Goal: Find specific page/section: Find specific page/section

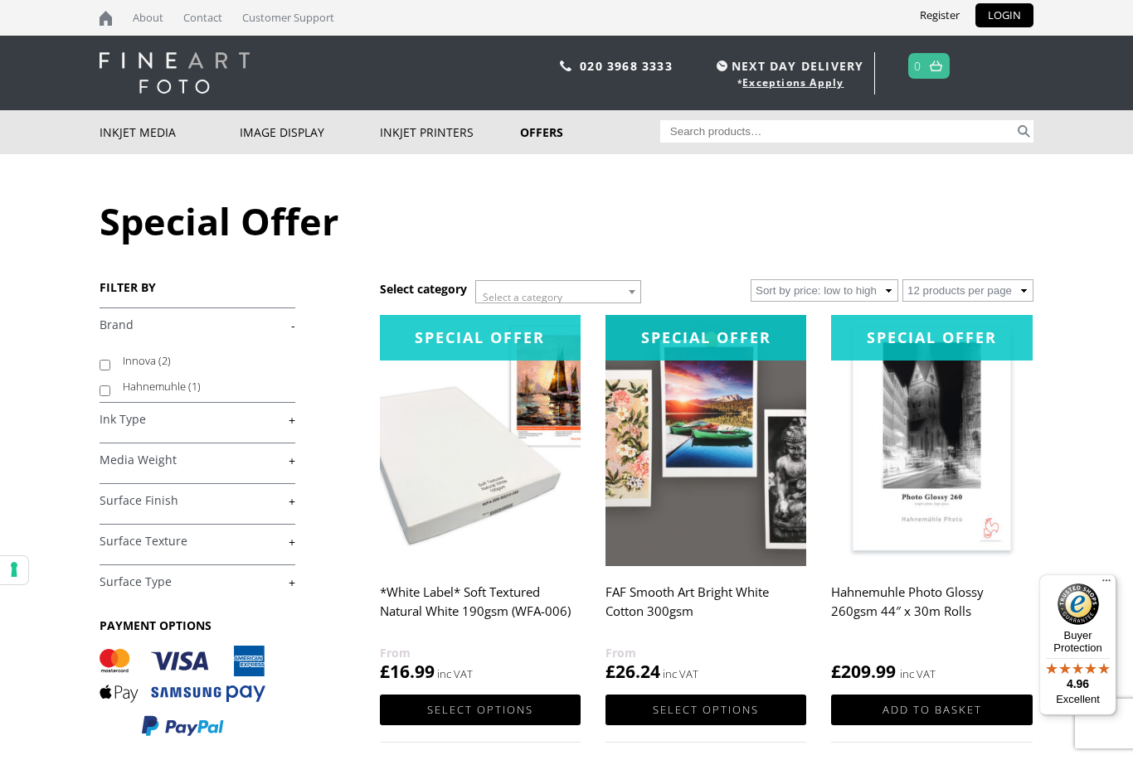
click at [284, 325] on link "-" at bounding box center [198, 326] width 196 height 16
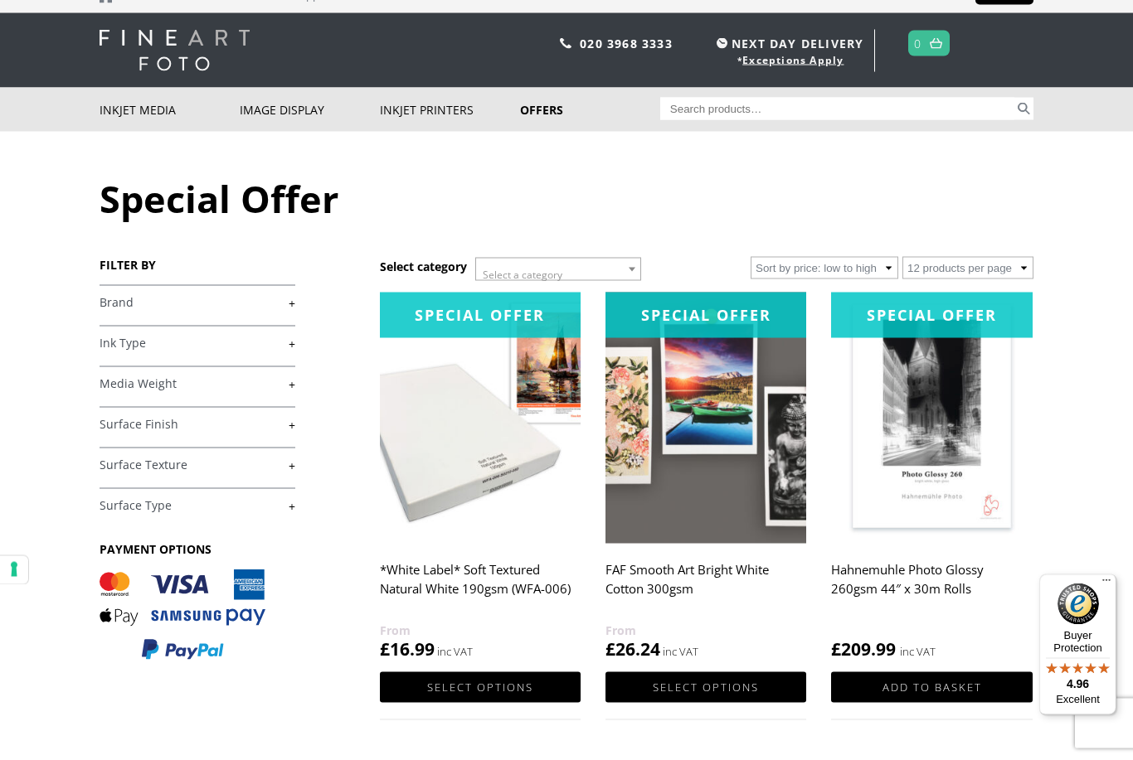
scroll to position [23, 0]
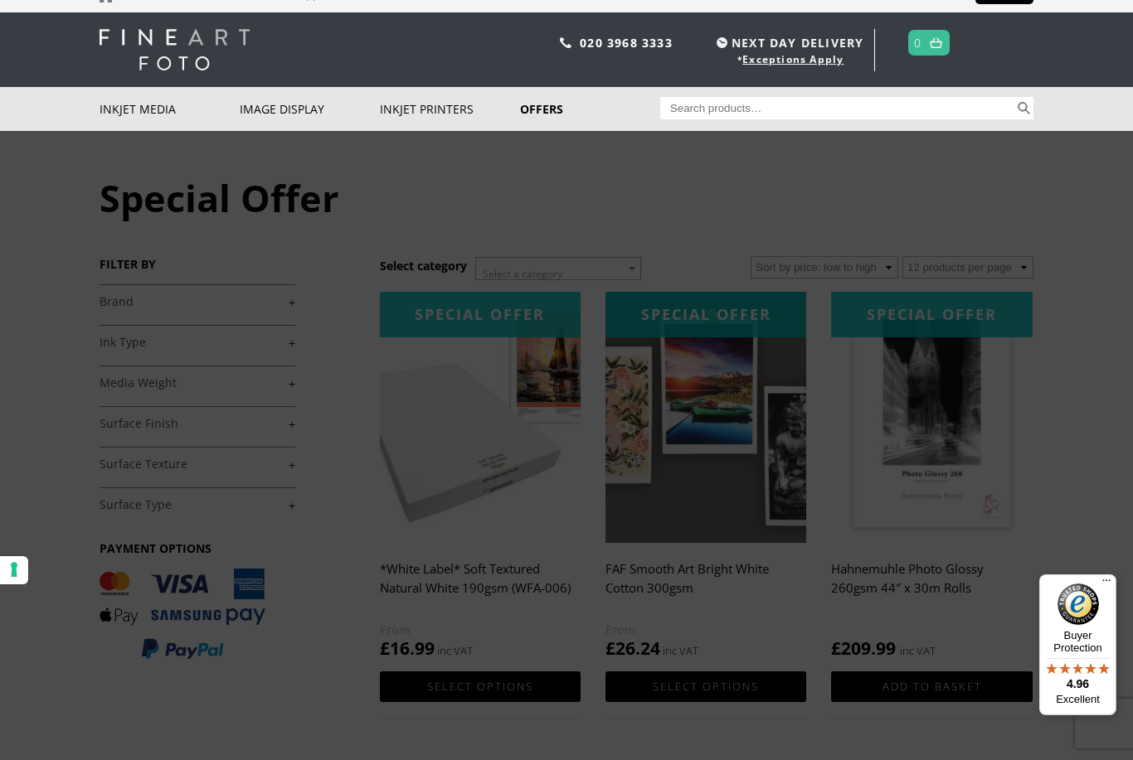
click at [0, 0] on link "Inkjet Photo Paper" at bounding box center [0, 0] width 0 height 0
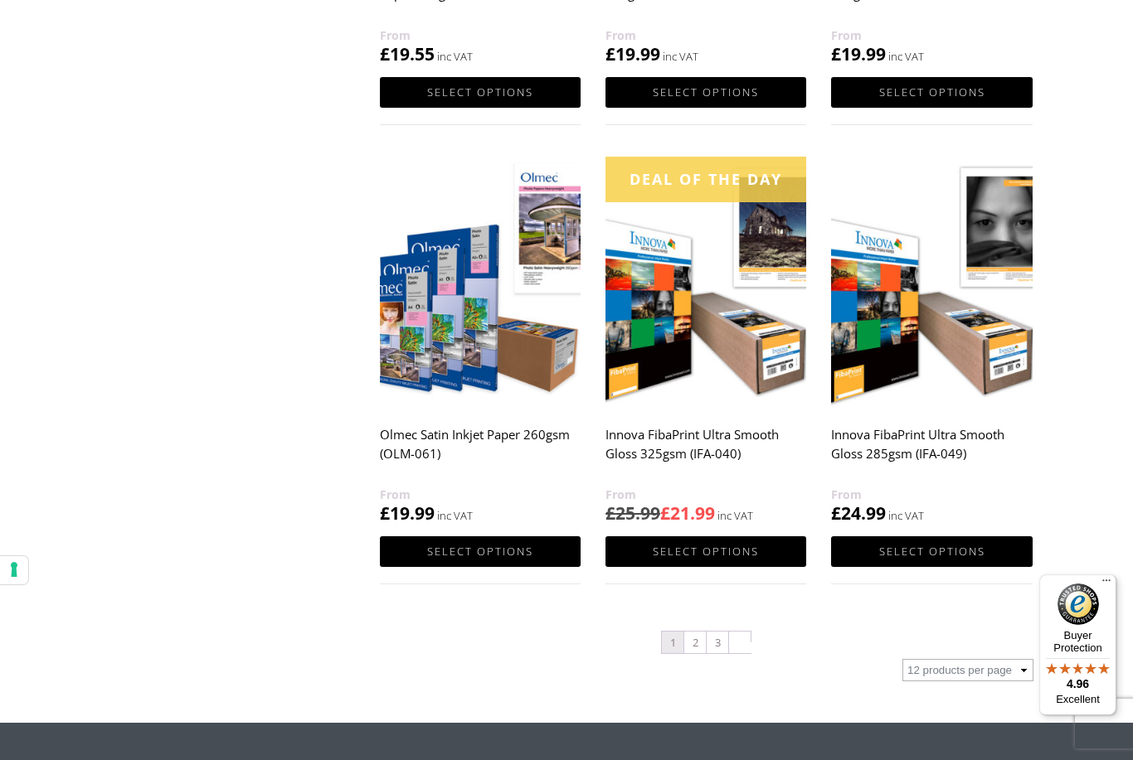
scroll to position [1564, 0]
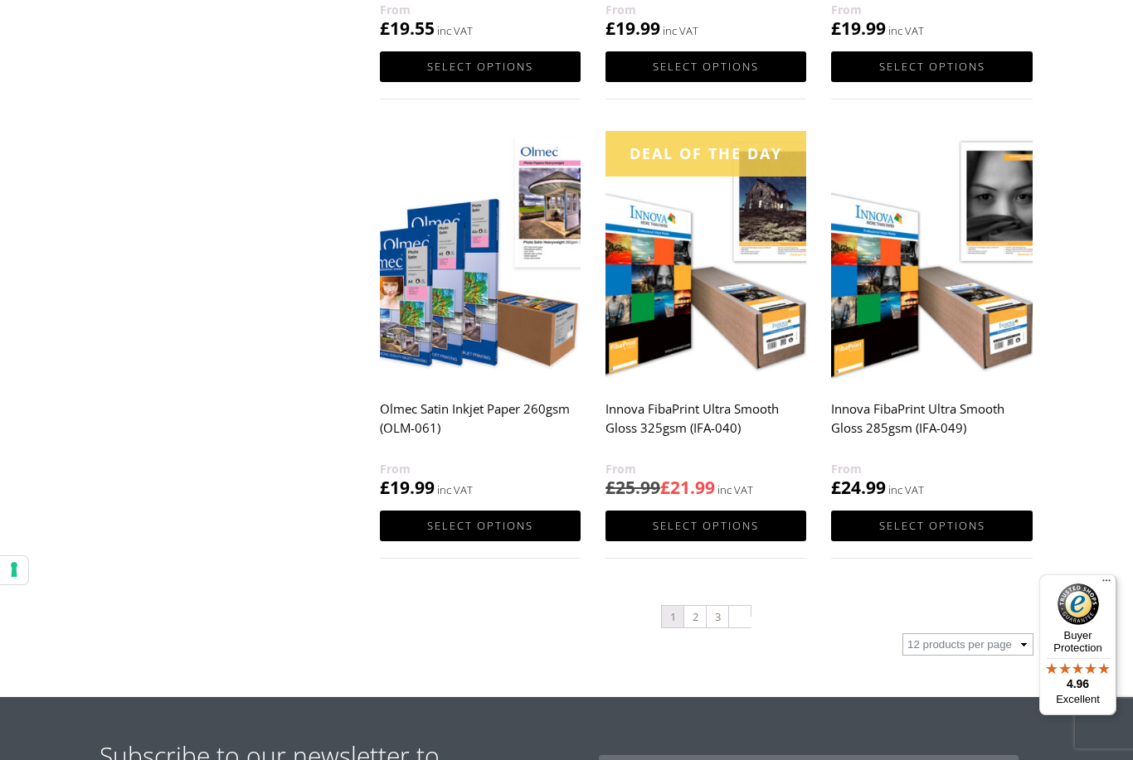
click at [698, 624] on link "2" at bounding box center [695, 617] width 22 height 22
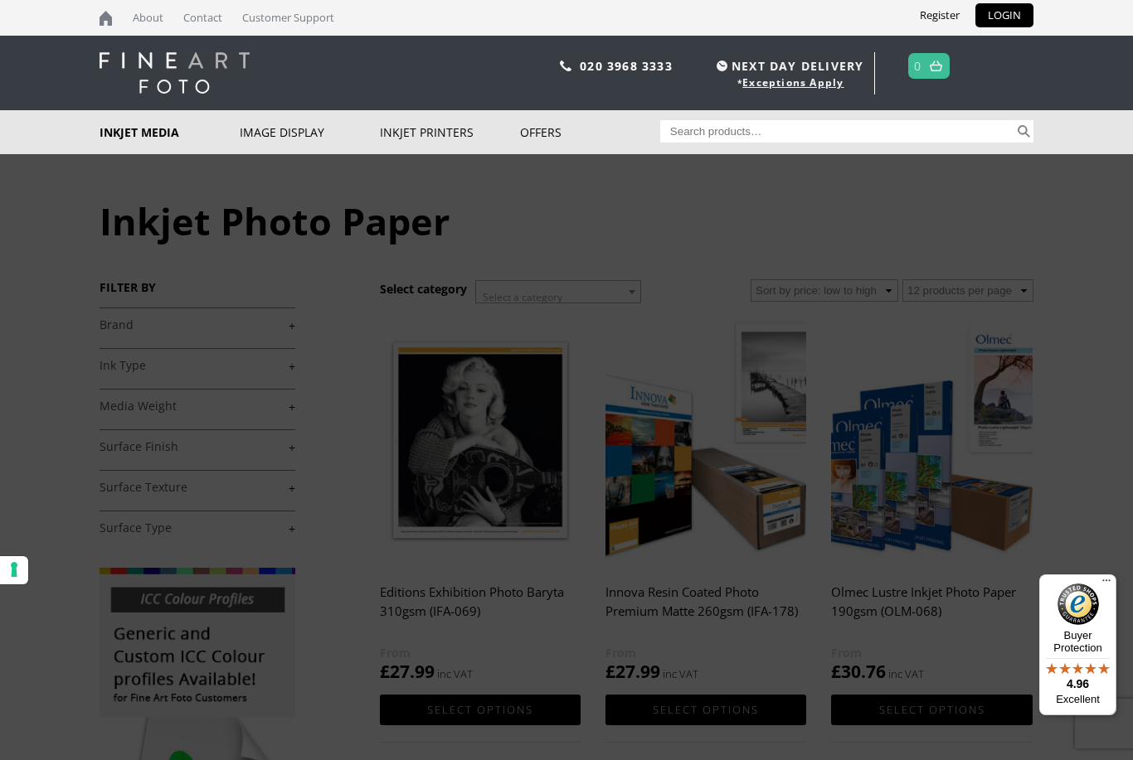
click at [0, 0] on link "Inkjet Fine Art Paper" at bounding box center [0, 0] width 0 height 0
